Goal: Task Accomplishment & Management: Manage account settings

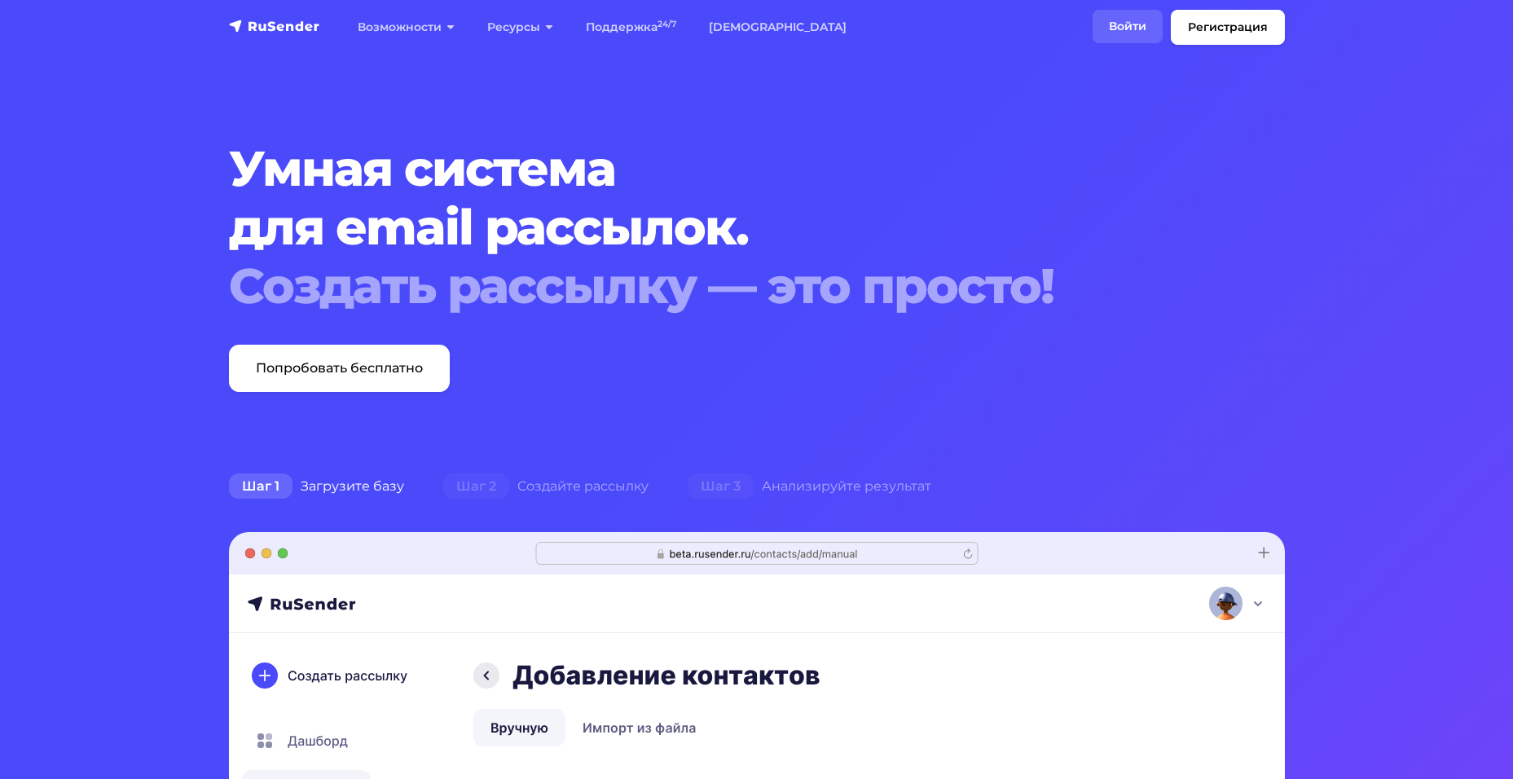
click at [1116, 26] on link "Войти" at bounding box center [1127, 26] width 70 height 33
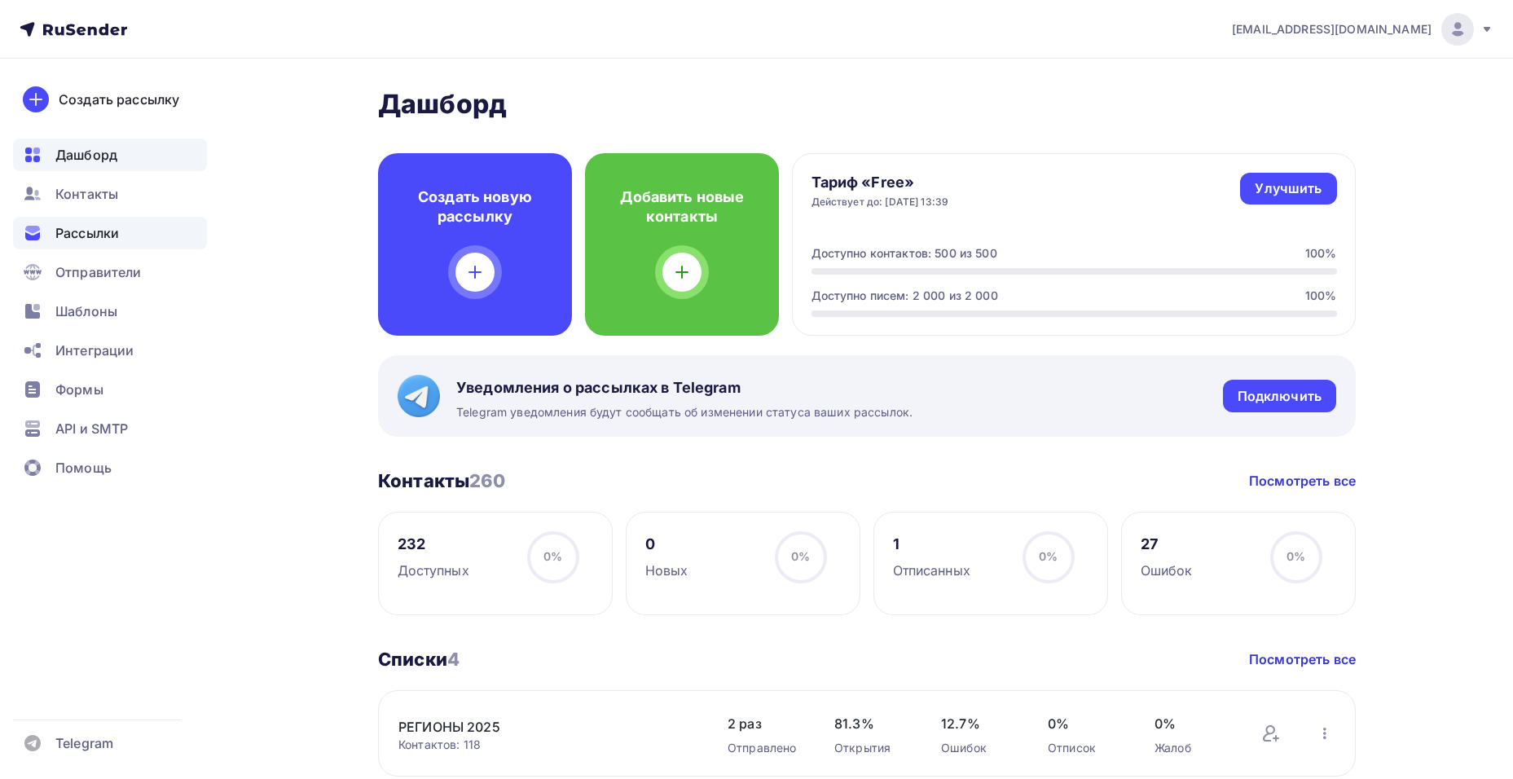
click at [99, 236] on span "Рассылки" at bounding box center [87, 233] width 64 height 20
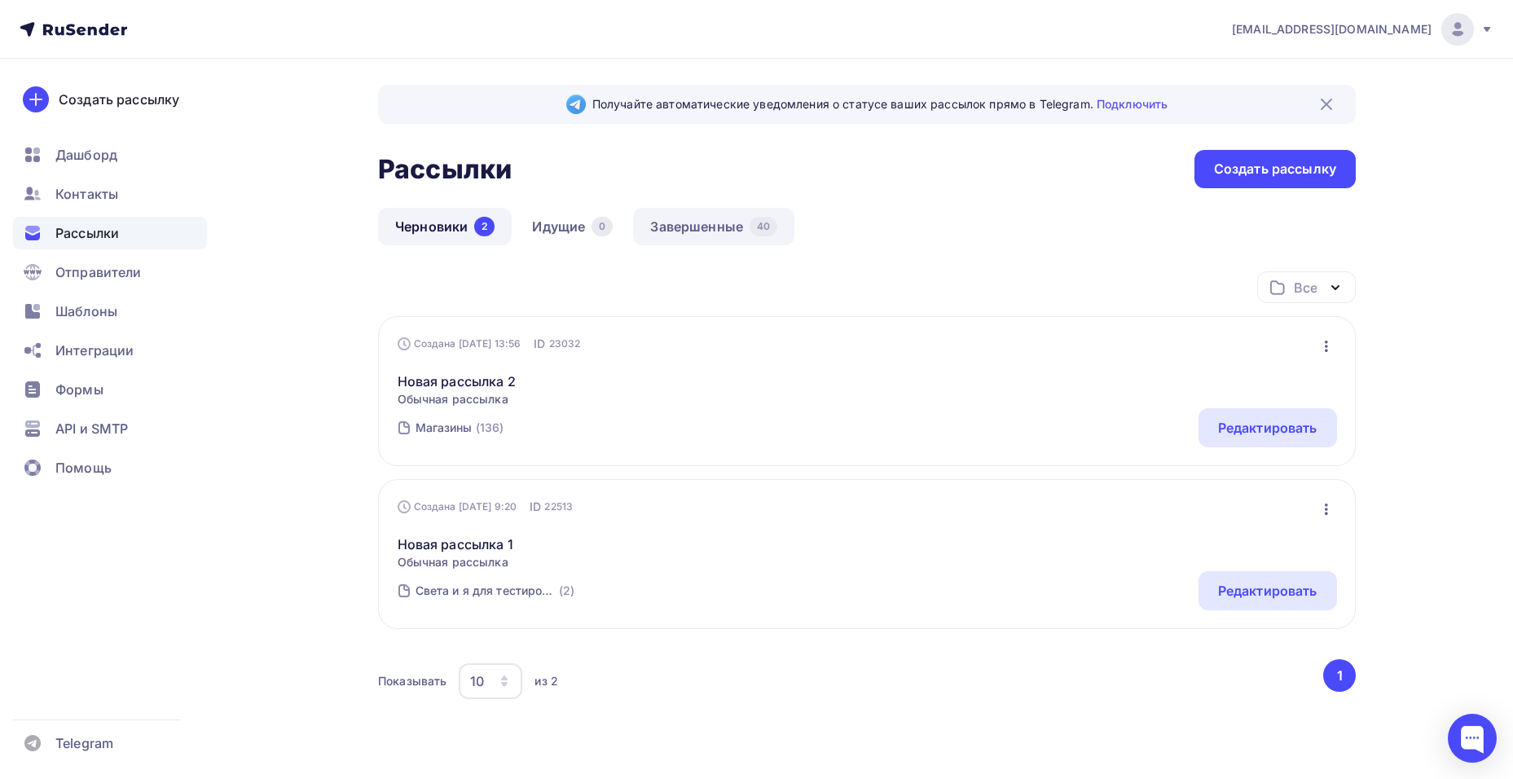
click at [668, 230] on link "Завершенные 40" at bounding box center [713, 226] width 161 height 37
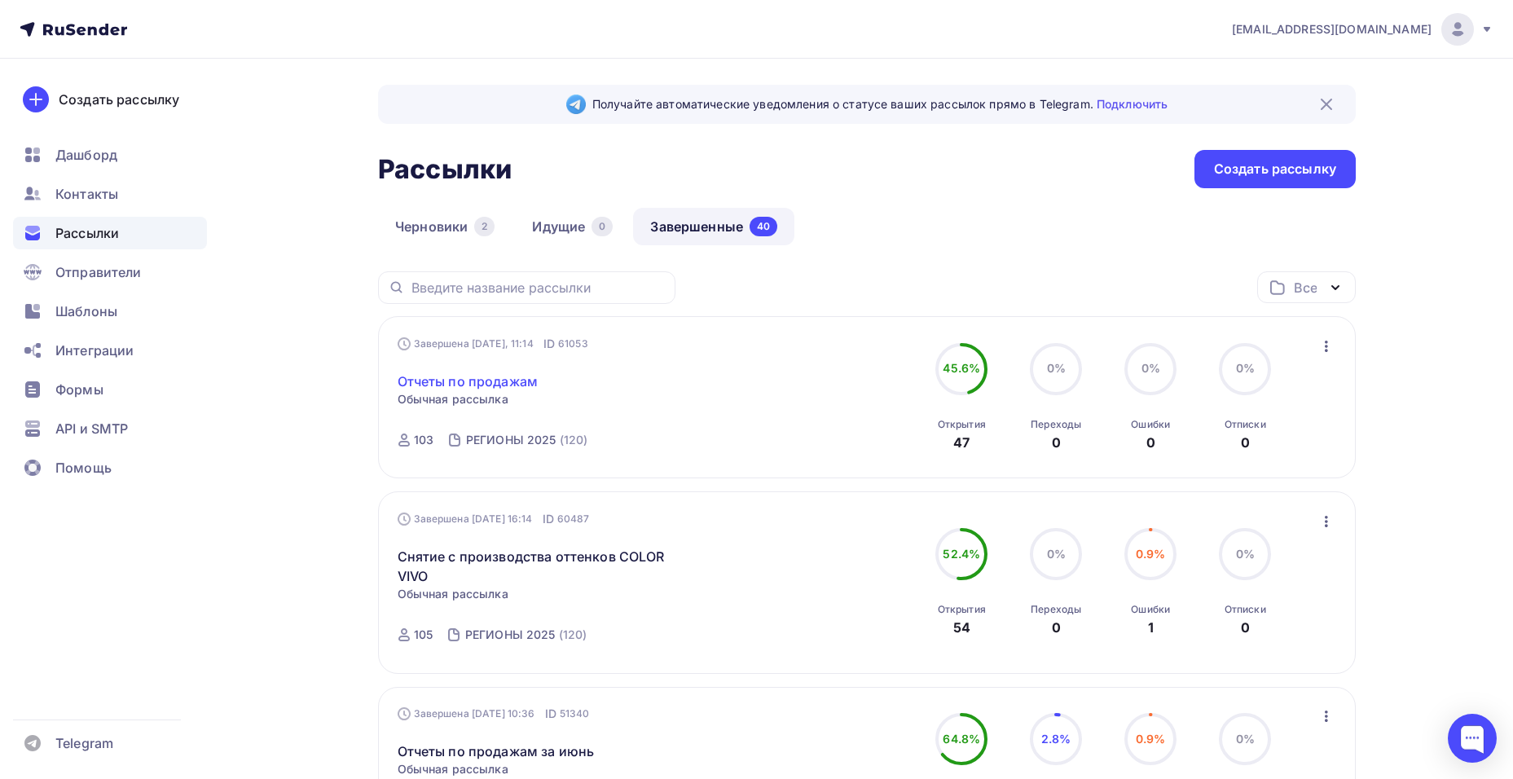
click at [472, 379] on link "Отчеты по продажам" at bounding box center [467, 381] width 141 height 20
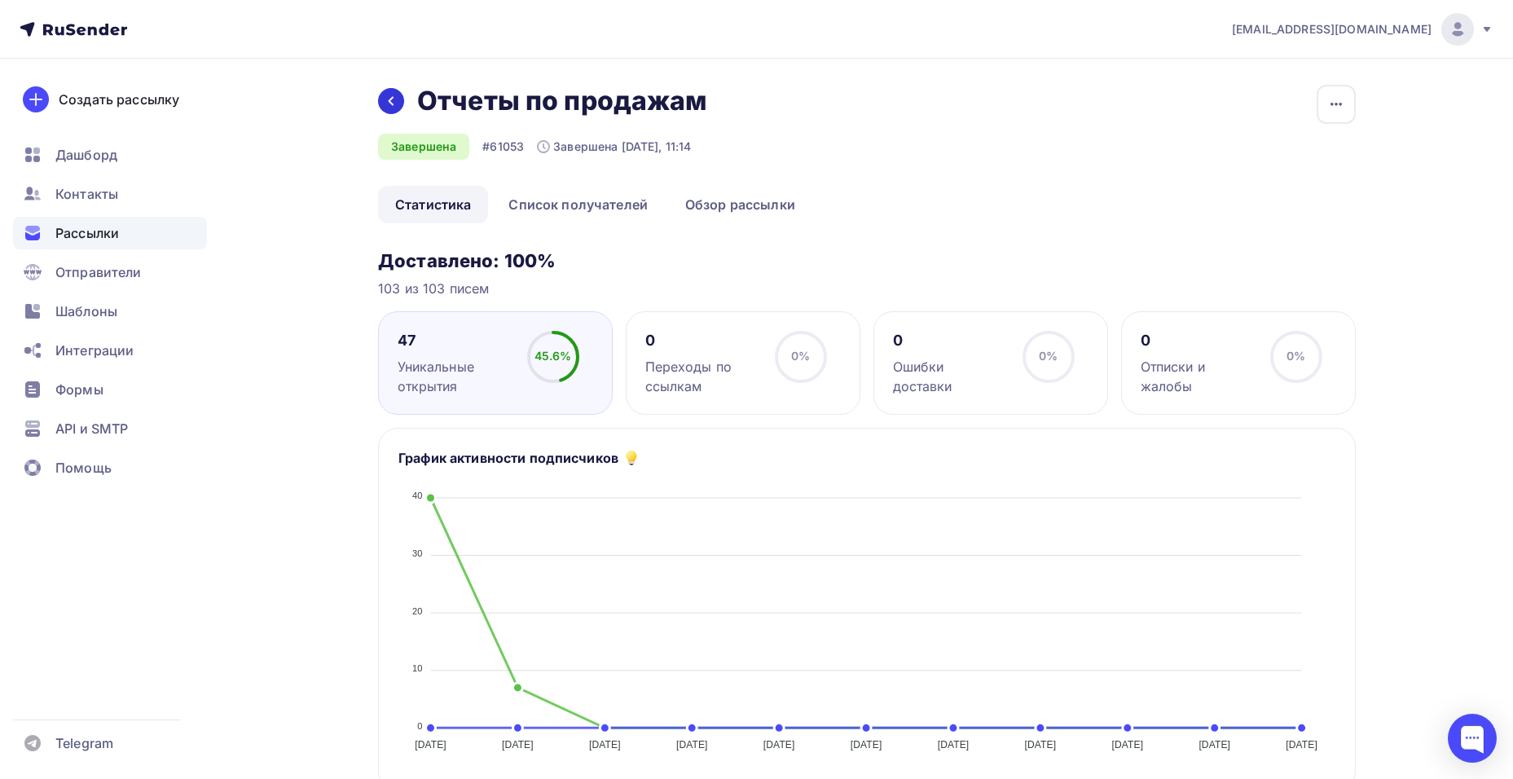
click at [387, 102] on icon at bounding box center [390, 100] width 13 height 13
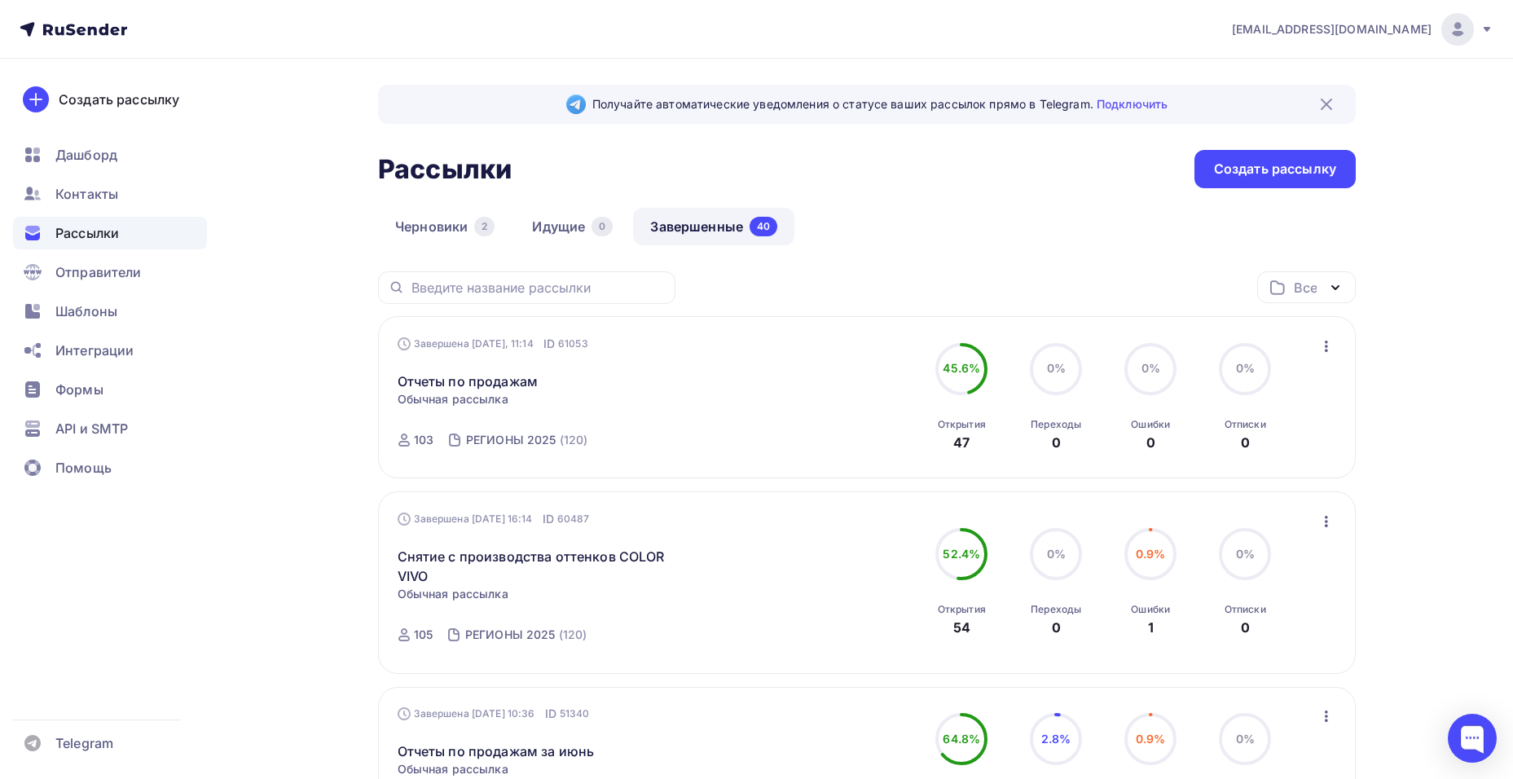
click at [431, 182] on h2 "Рассылки" at bounding box center [445, 169] width 134 height 33
click at [67, 187] on span "Контакты" at bounding box center [86, 194] width 63 height 20
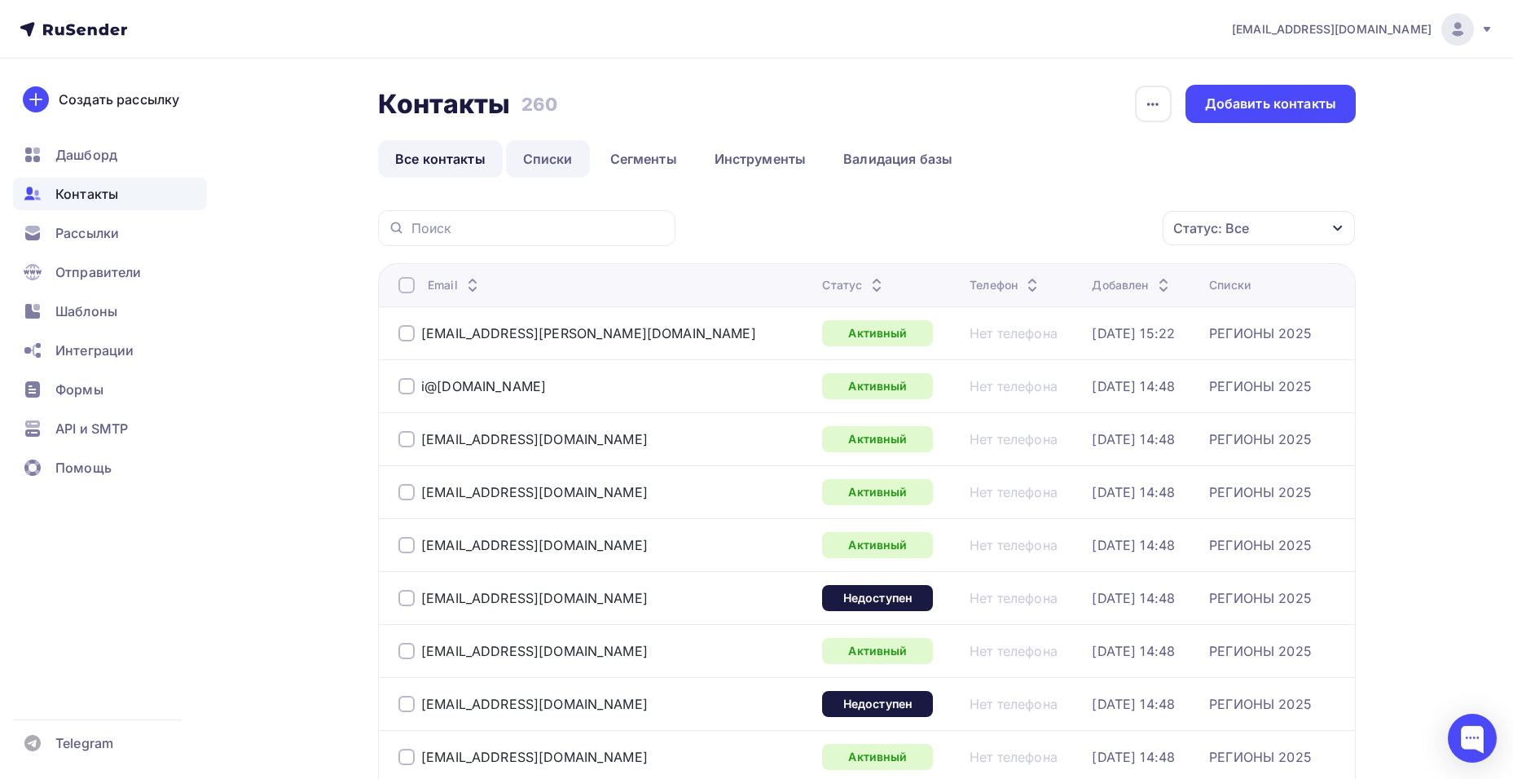
click at [537, 164] on link "Списки" at bounding box center [548, 158] width 84 height 37
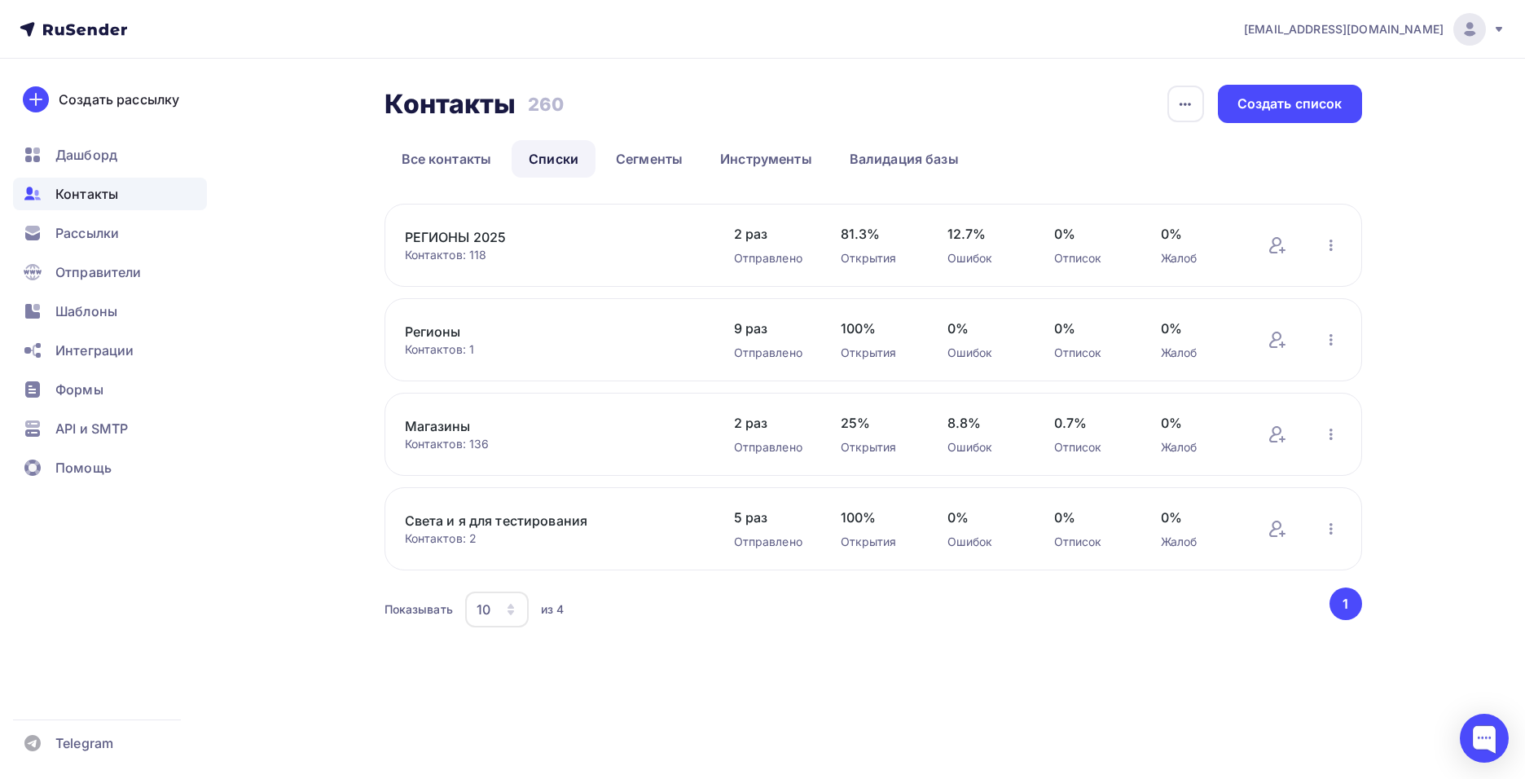
click at [492, 242] on link "РЕГИОНЫ 2025" at bounding box center [543, 237] width 277 height 20
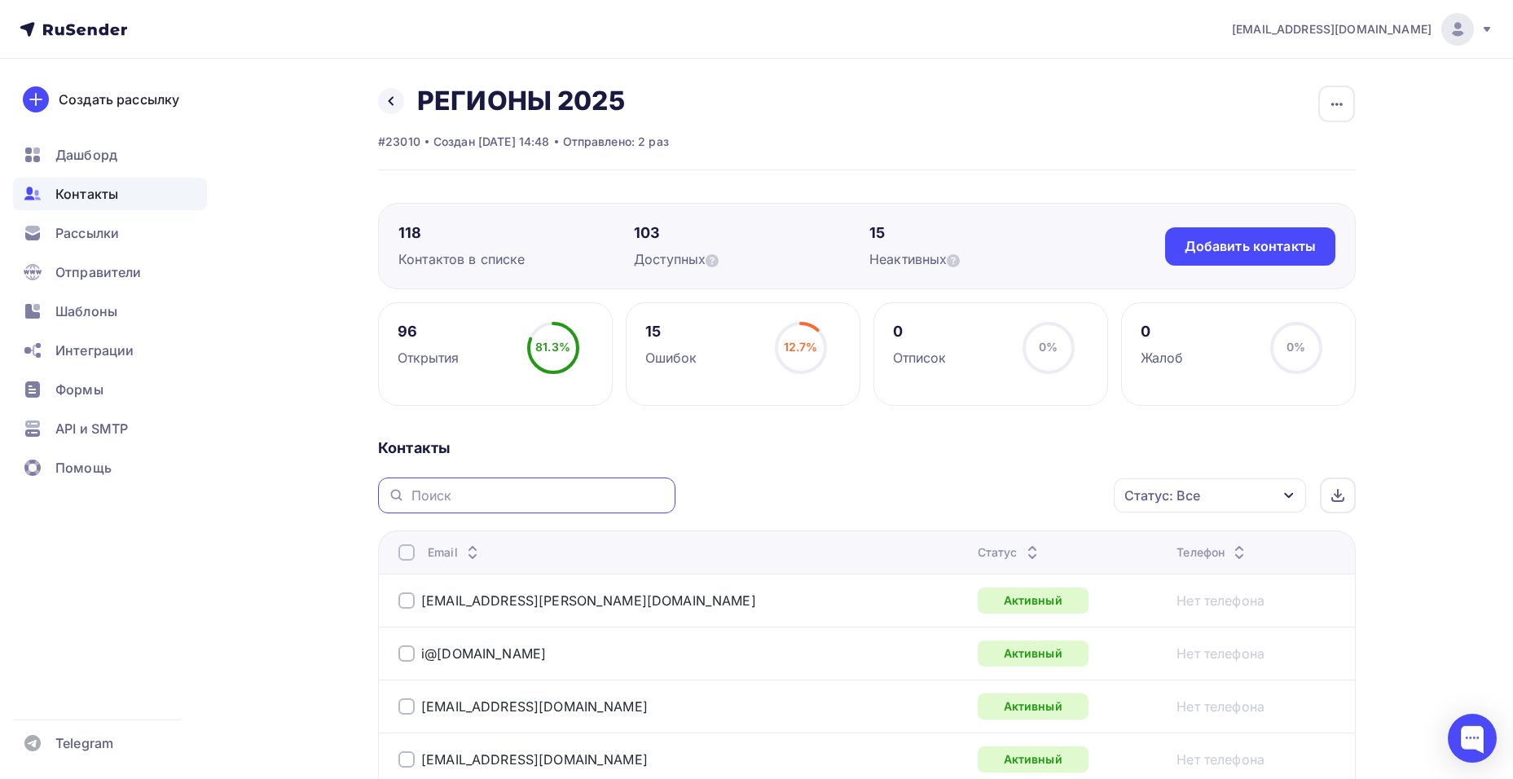
click at [444, 491] on input "text" at bounding box center [538, 495] width 254 height 18
type input "lykera"
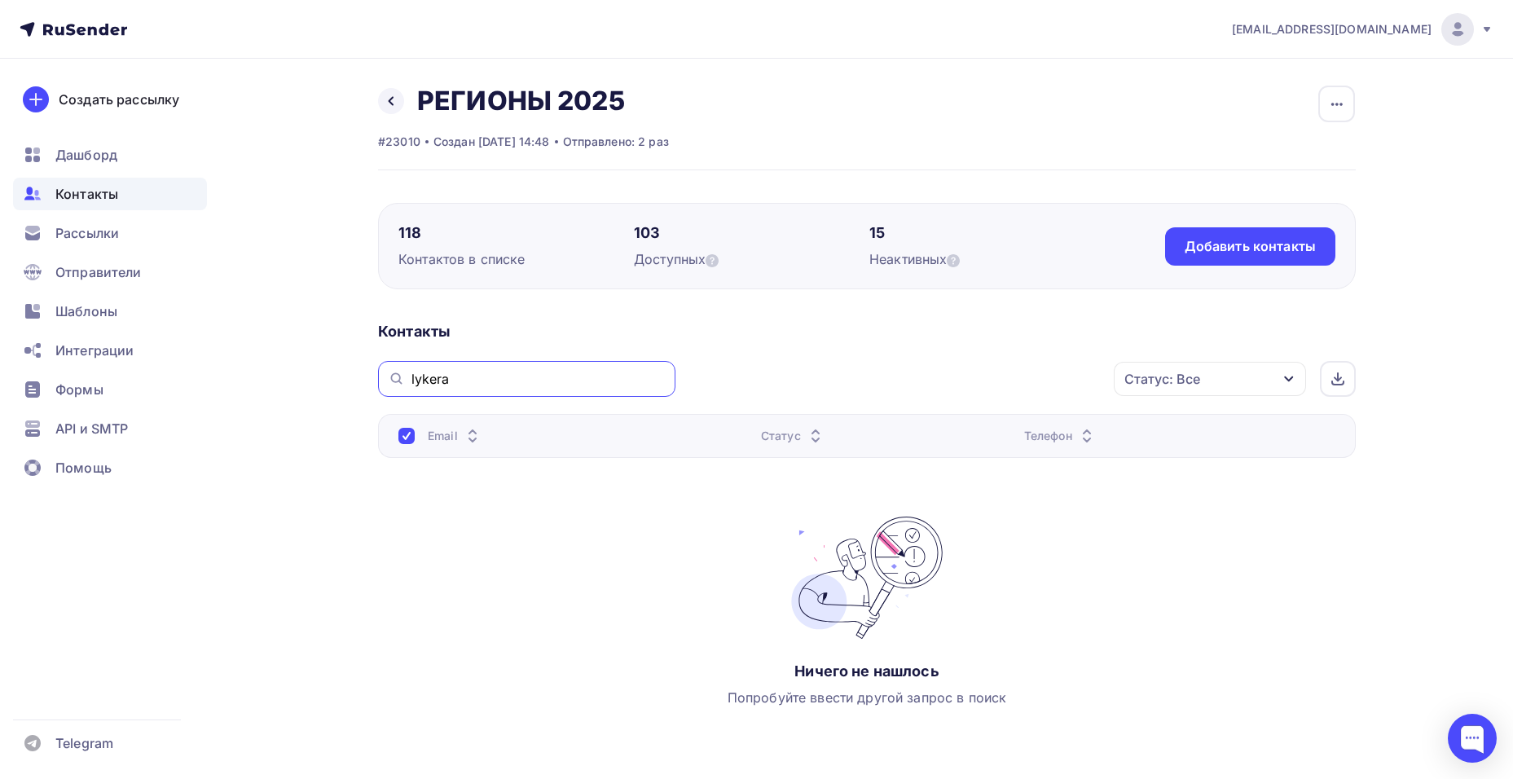
click at [513, 378] on input "lykera" at bounding box center [538, 379] width 254 height 18
click at [498, 372] on input "lykera" at bounding box center [538, 379] width 254 height 18
click at [1223, 248] on div "Добавить контакты" at bounding box center [1249, 246] width 131 height 19
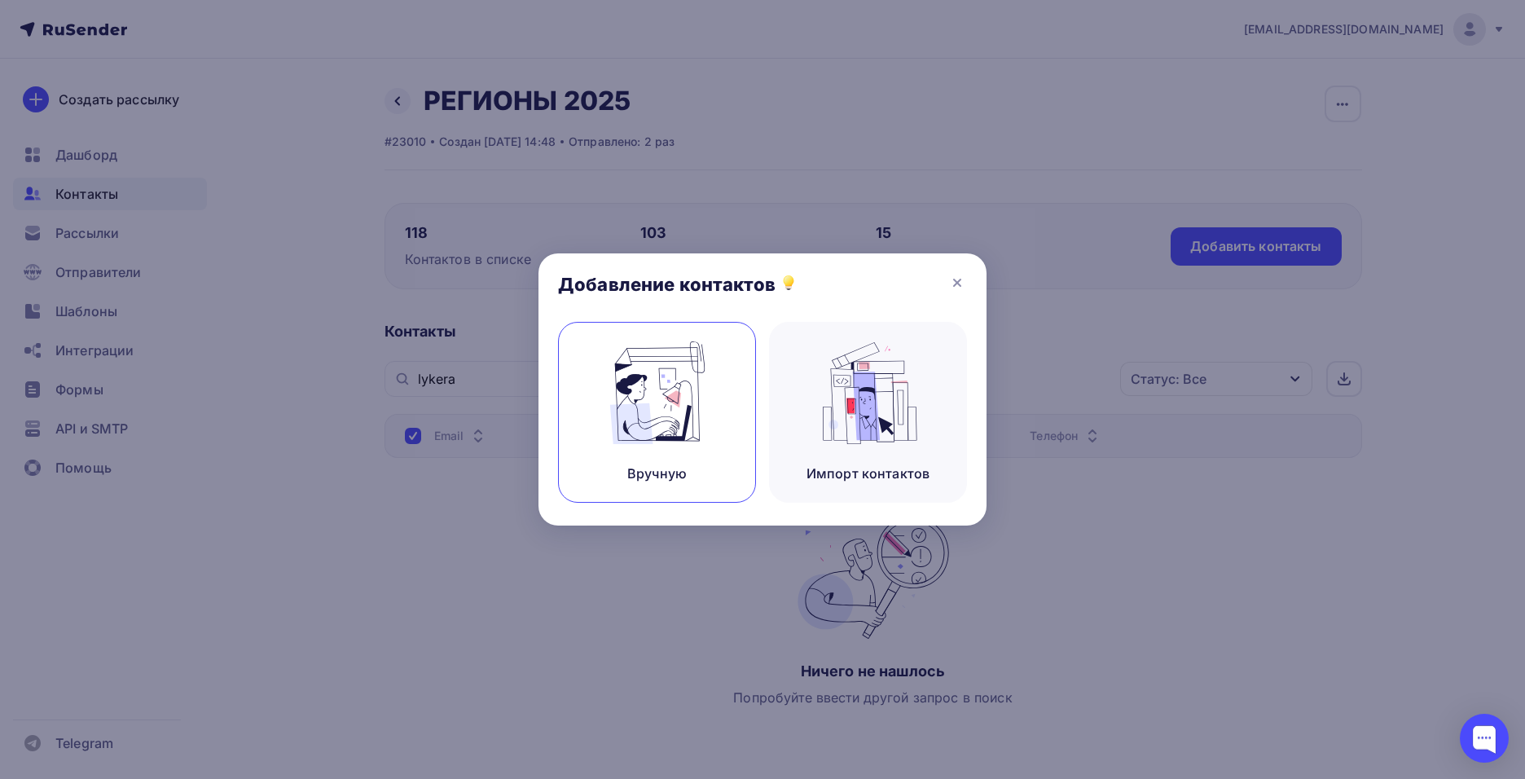
click at [650, 388] on img at bounding box center [657, 392] width 109 height 103
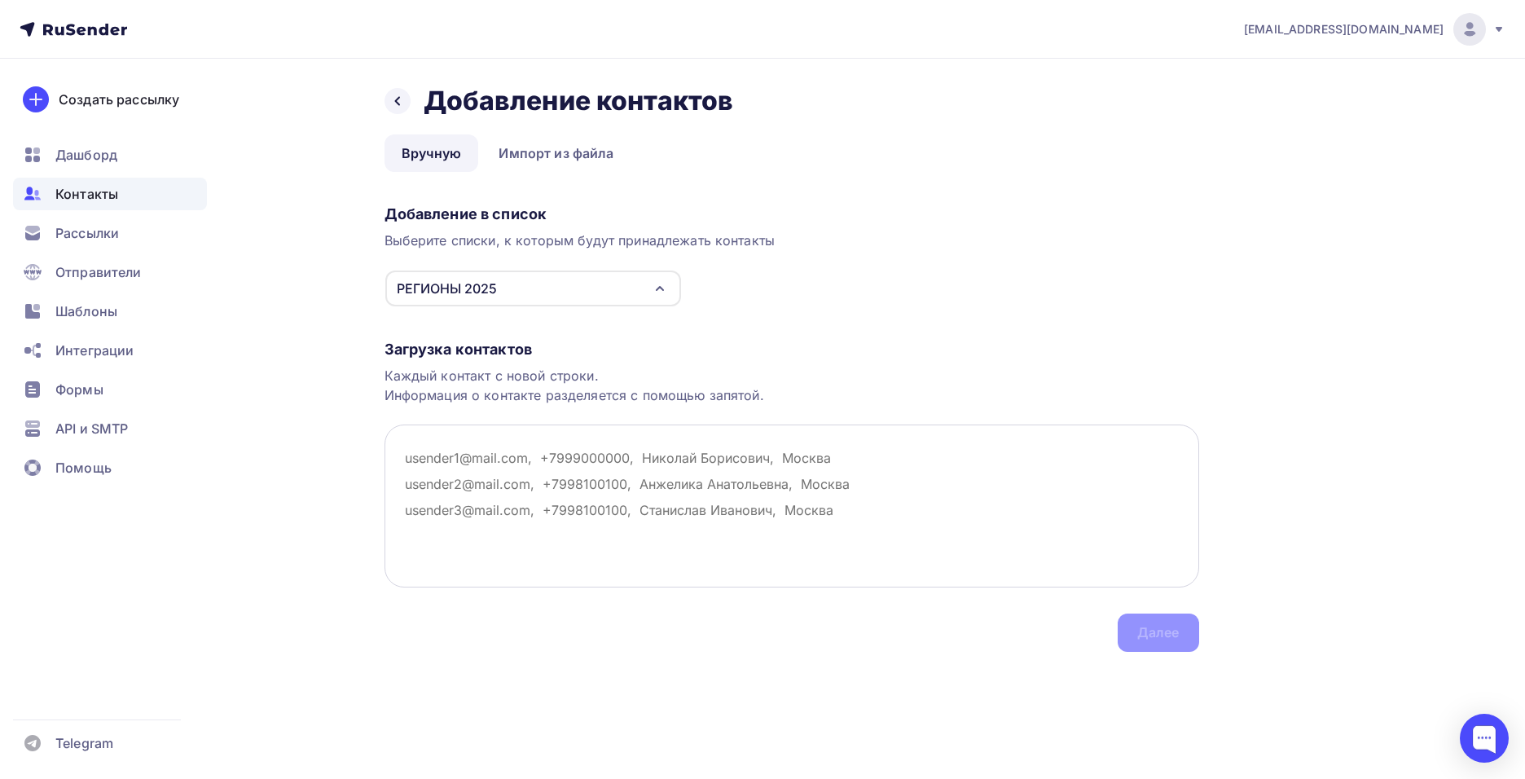
click at [502, 459] on textarea at bounding box center [791, 505] width 815 height 163
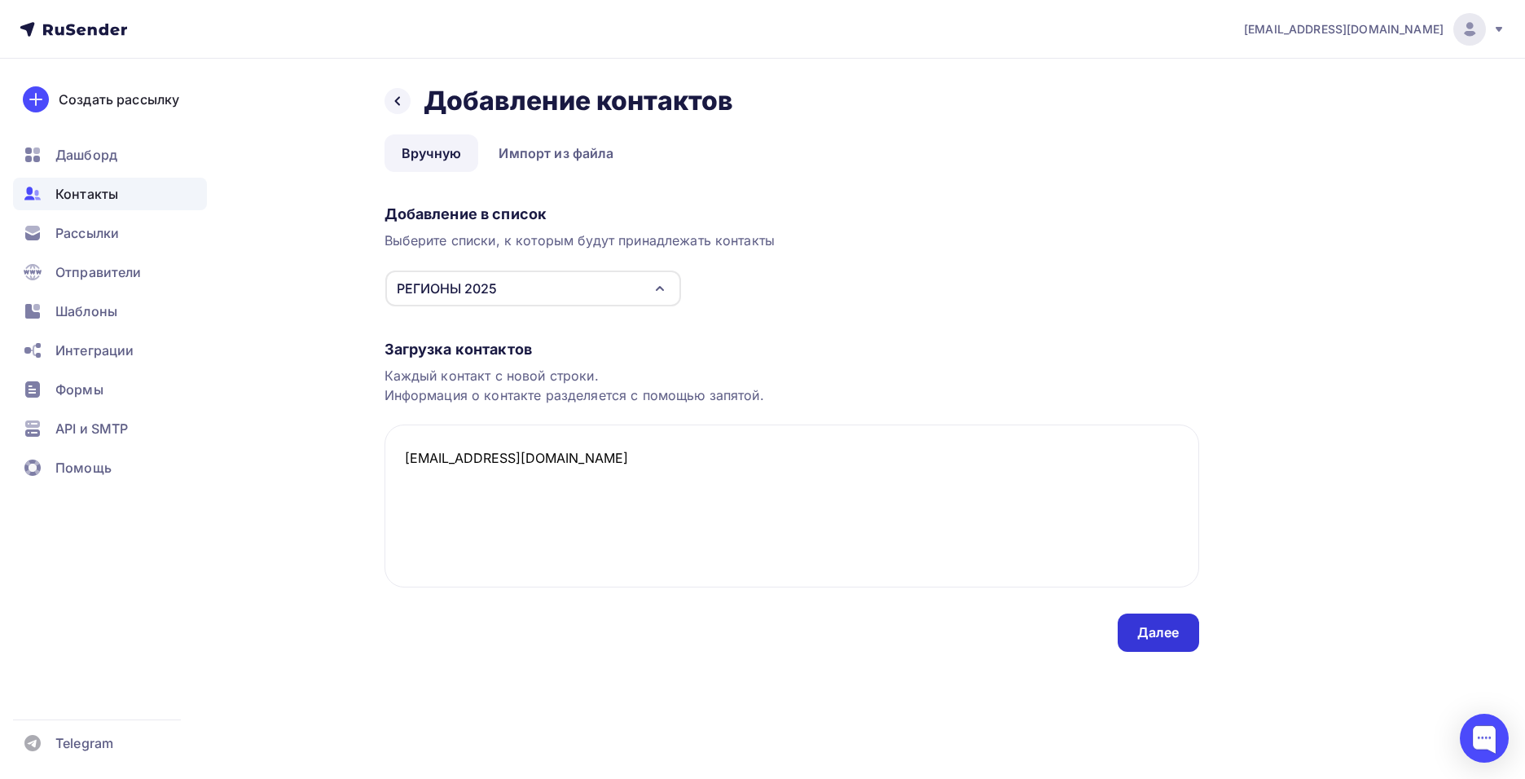
type textarea "[EMAIL_ADDRESS][DOMAIN_NAME]"
click at [1122, 632] on div "Далее" at bounding box center [1158, 632] width 81 height 38
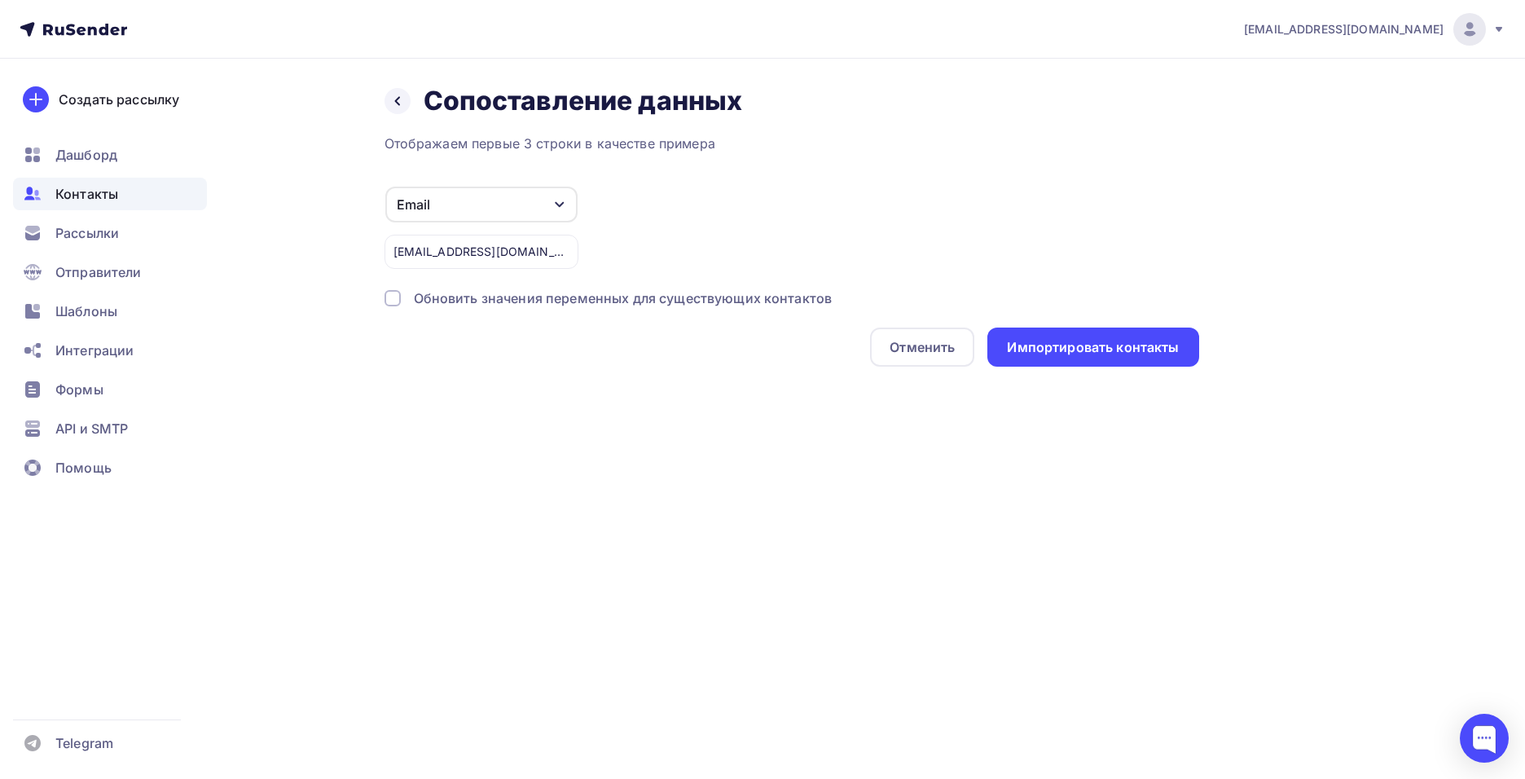
click at [1059, 369] on div "Назад Сопоставление данных Сопоставление данных Отображаем первые 3 строки в ка…" at bounding box center [762, 245] width 1335 height 373
click at [1067, 353] on div "Импортировать контакты" at bounding box center [1093, 347] width 172 height 19
